Goal: Information Seeking & Learning: Learn about a topic

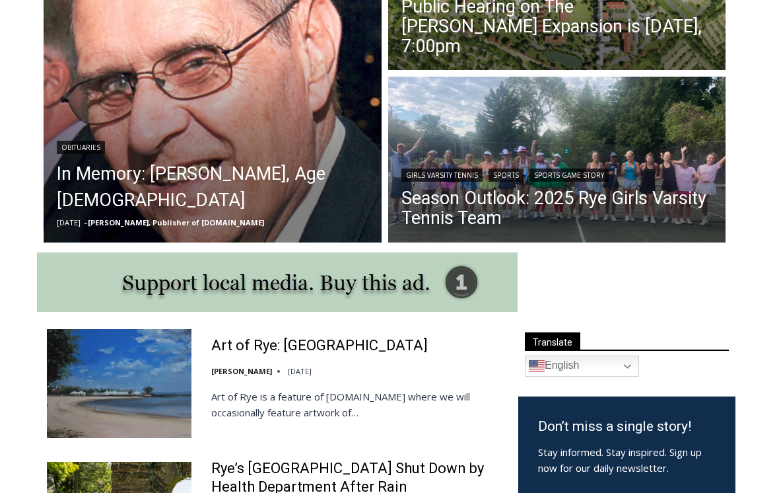
scroll to position [466, 0]
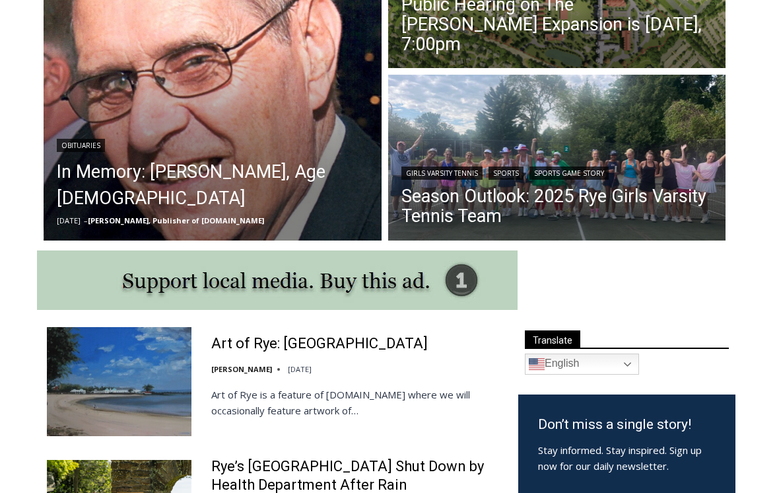
click at [529, 207] on link "Season Outlook: 2025 Rye Girls Varsity Tennis Team" at bounding box center [557, 206] width 312 height 40
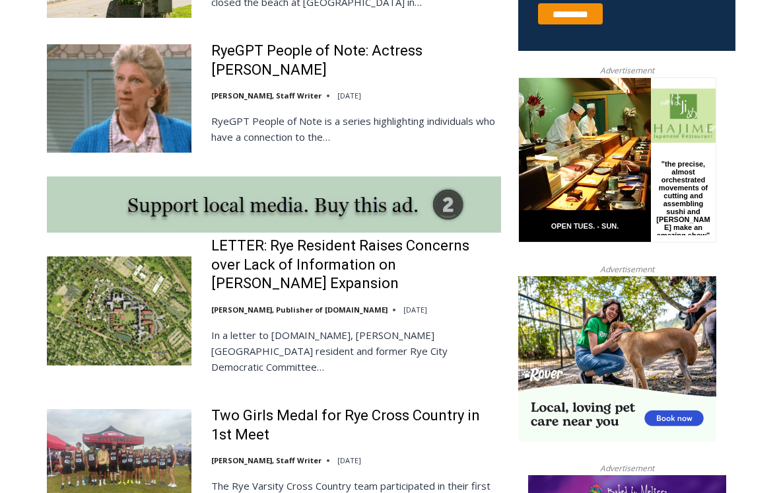
scroll to position [1017, 0]
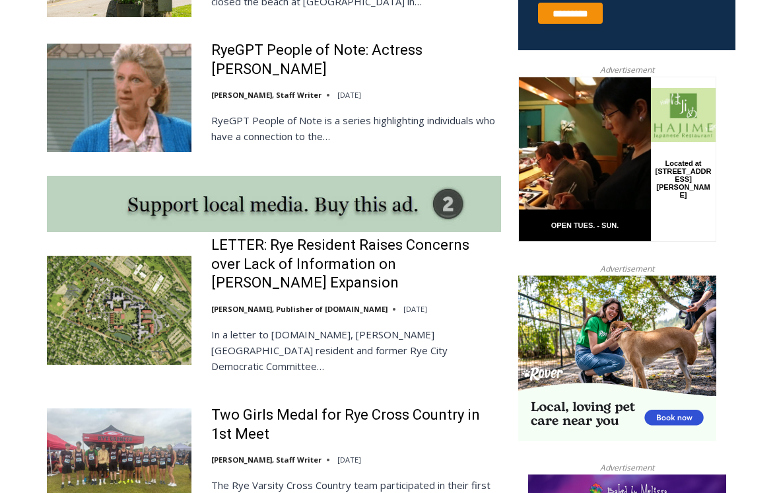
click at [284, 259] on link "LETTER: Rye Resident Raises Concerns over Lack of Information on Osborn Expansi…" at bounding box center [356, 264] width 290 height 57
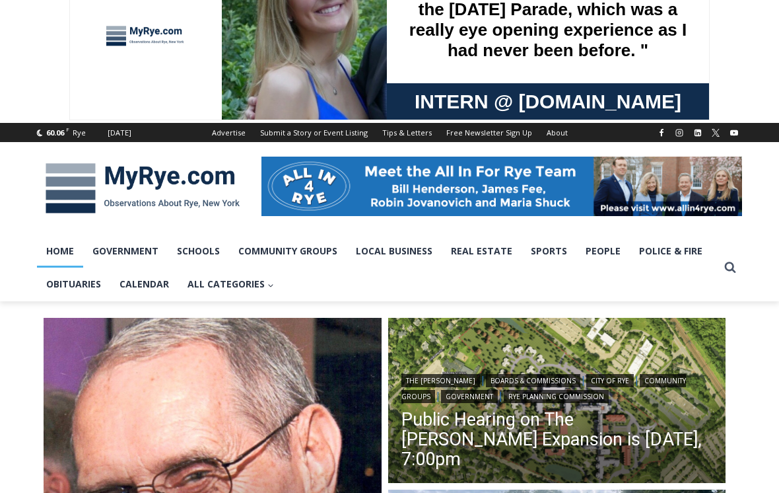
scroll to position [0, 0]
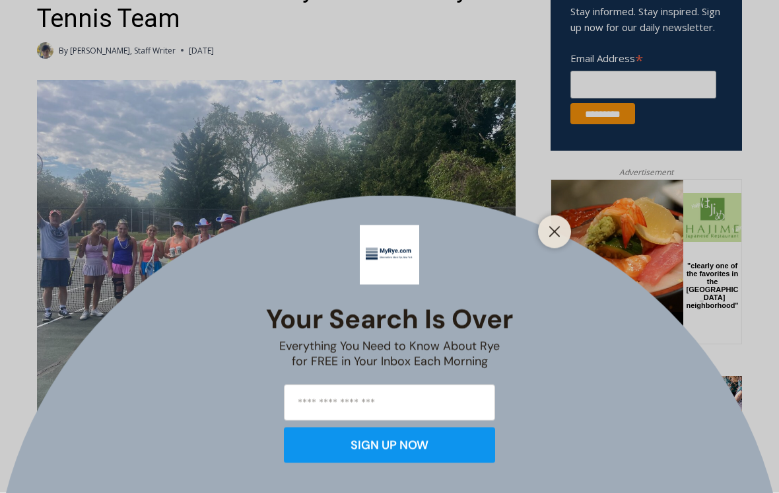
scroll to position [504, 0]
click at [562, 241] on button "Close" at bounding box center [554, 232] width 18 height 18
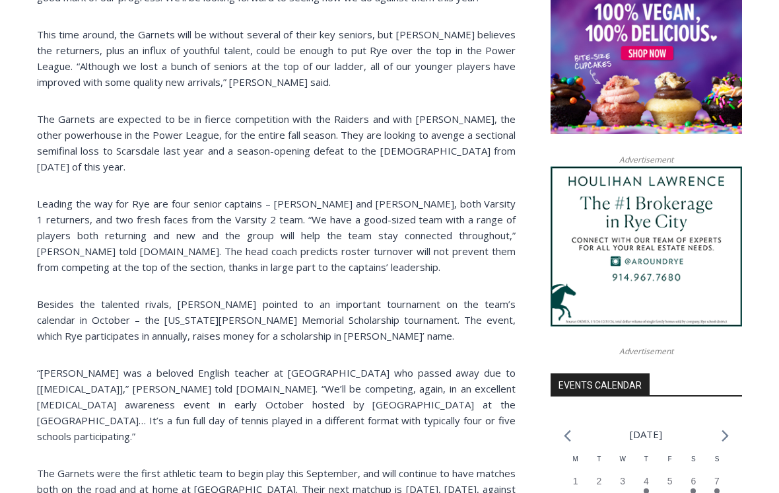
scroll to position [1085, 0]
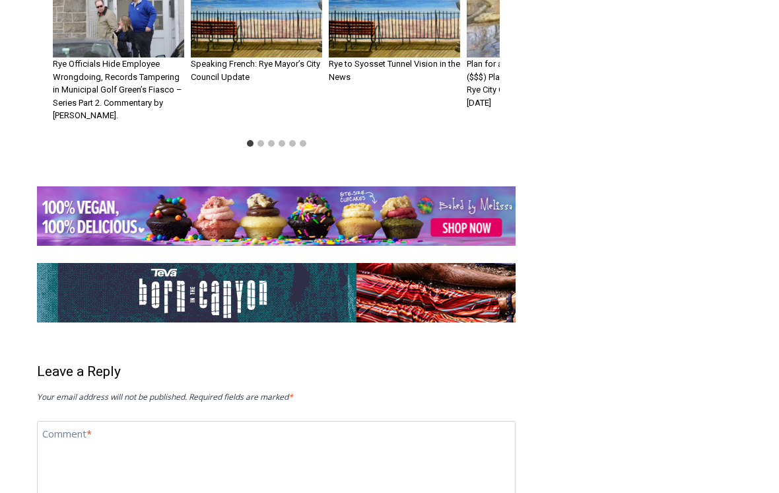
scroll to position [2286, 0]
